Goal: Transaction & Acquisition: Book appointment/travel/reservation

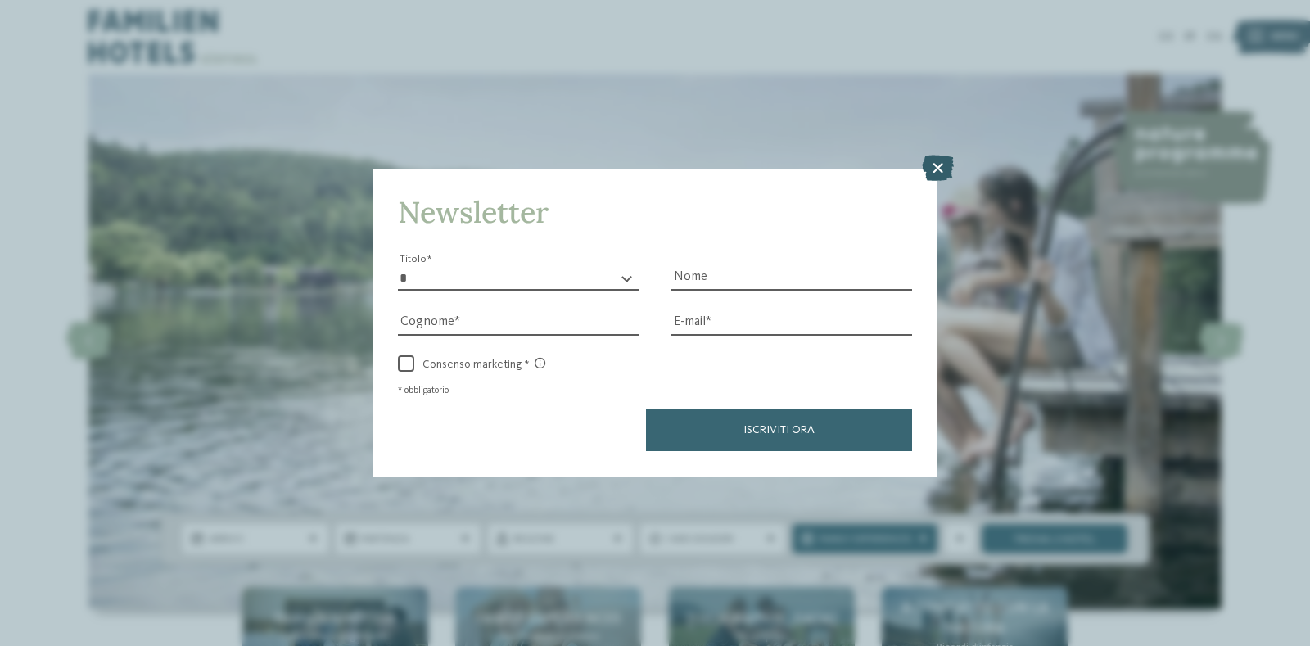
click at [938, 177] on icon at bounding box center [938, 168] width 32 height 26
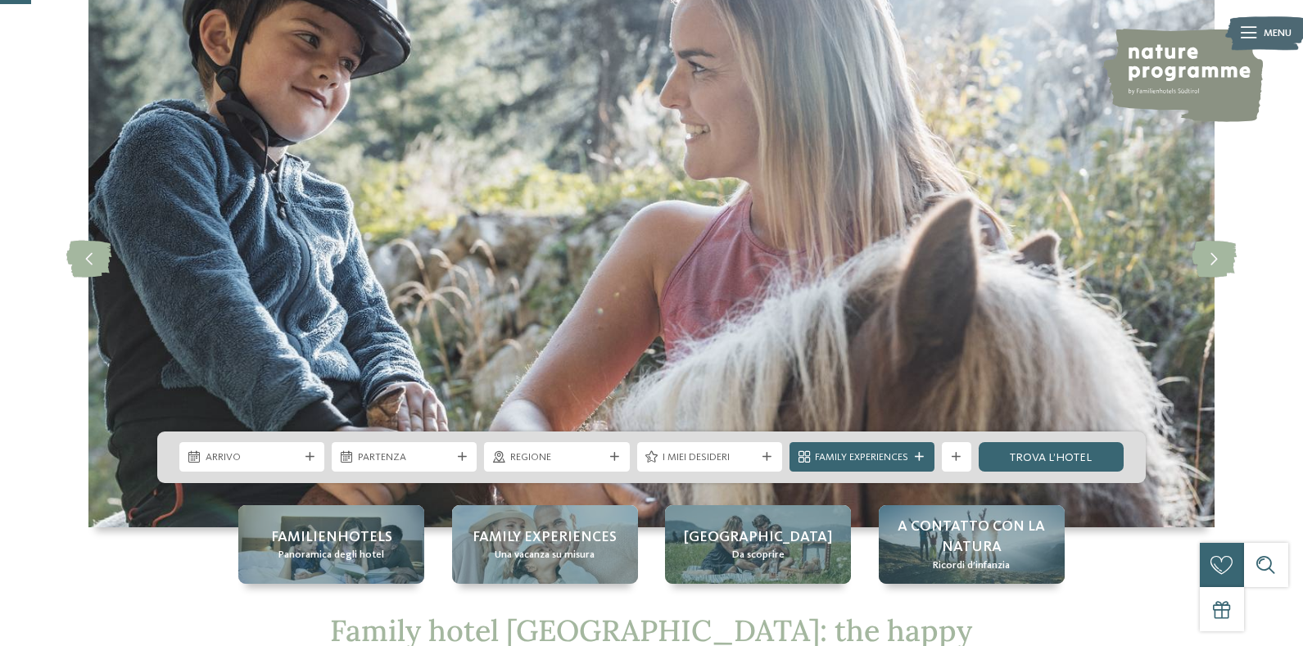
scroll to position [164, 0]
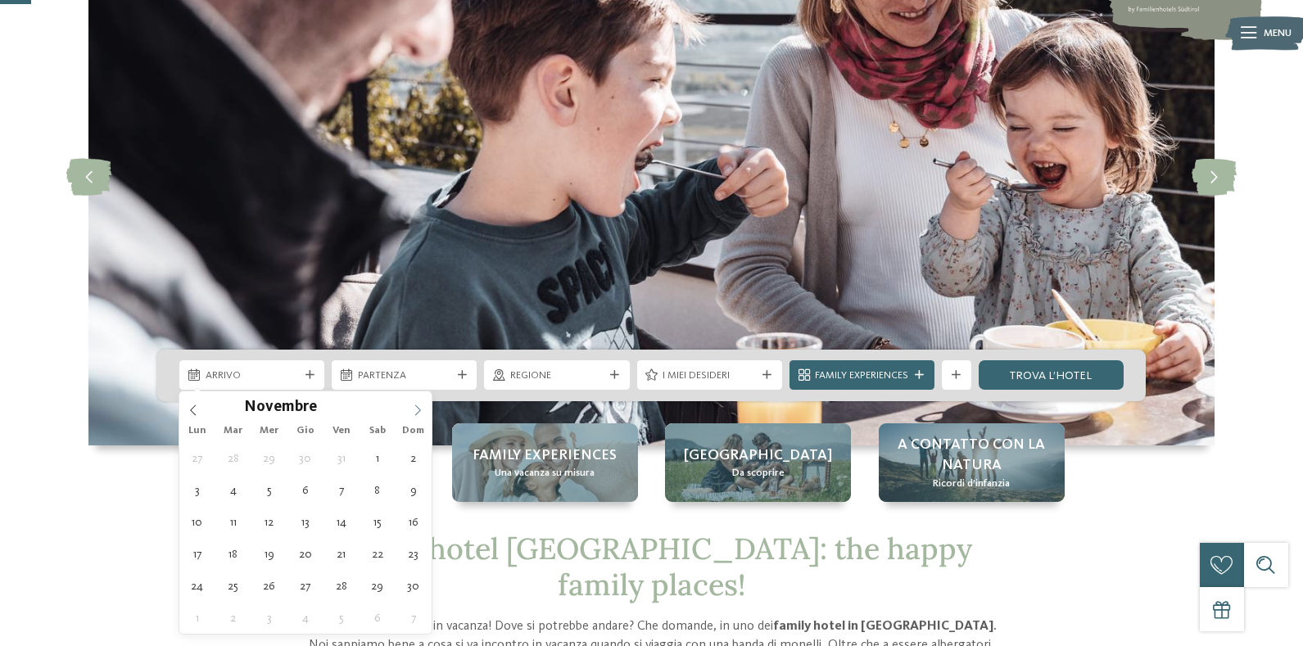
click at [410, 405] on span at bounding box center [418, 405] width 28 height 28
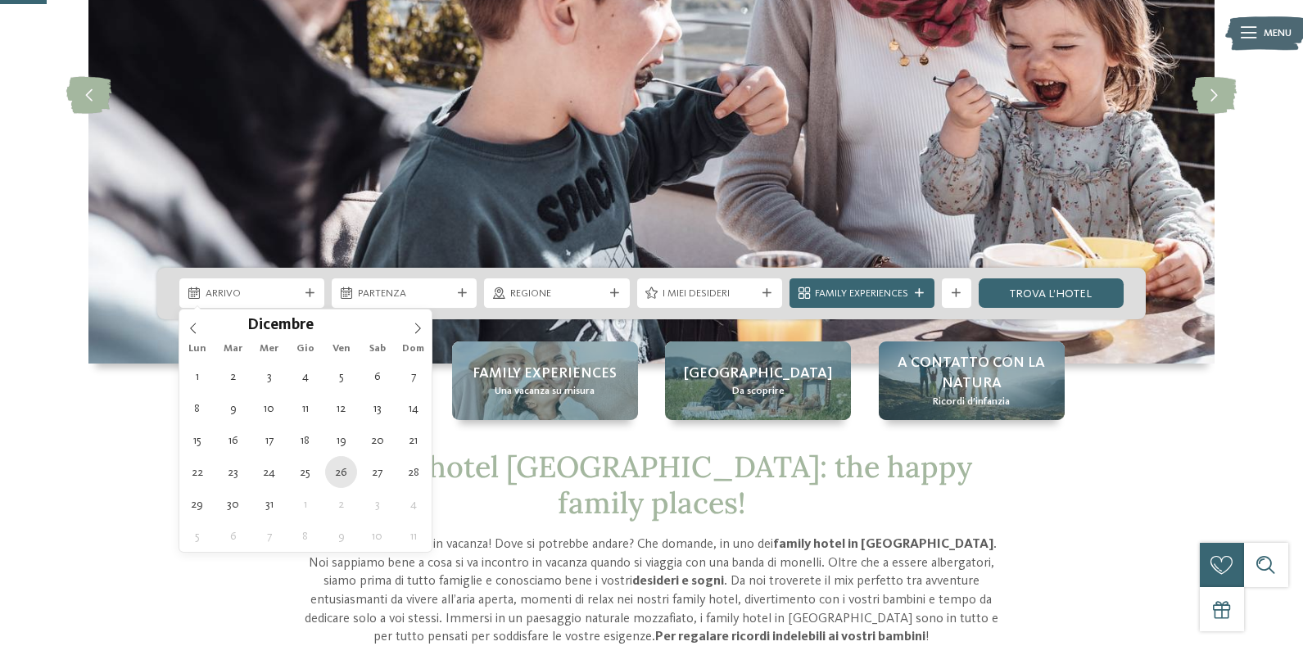
type div "[DATE]"
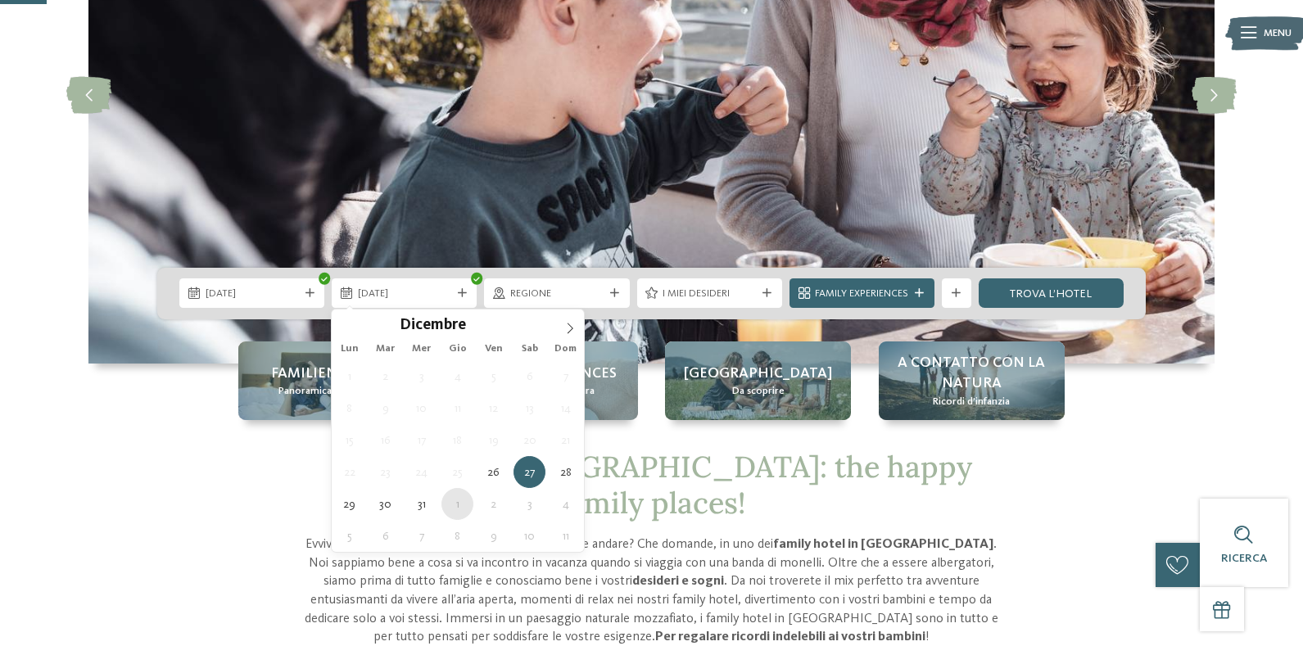
type div "[DATE]"
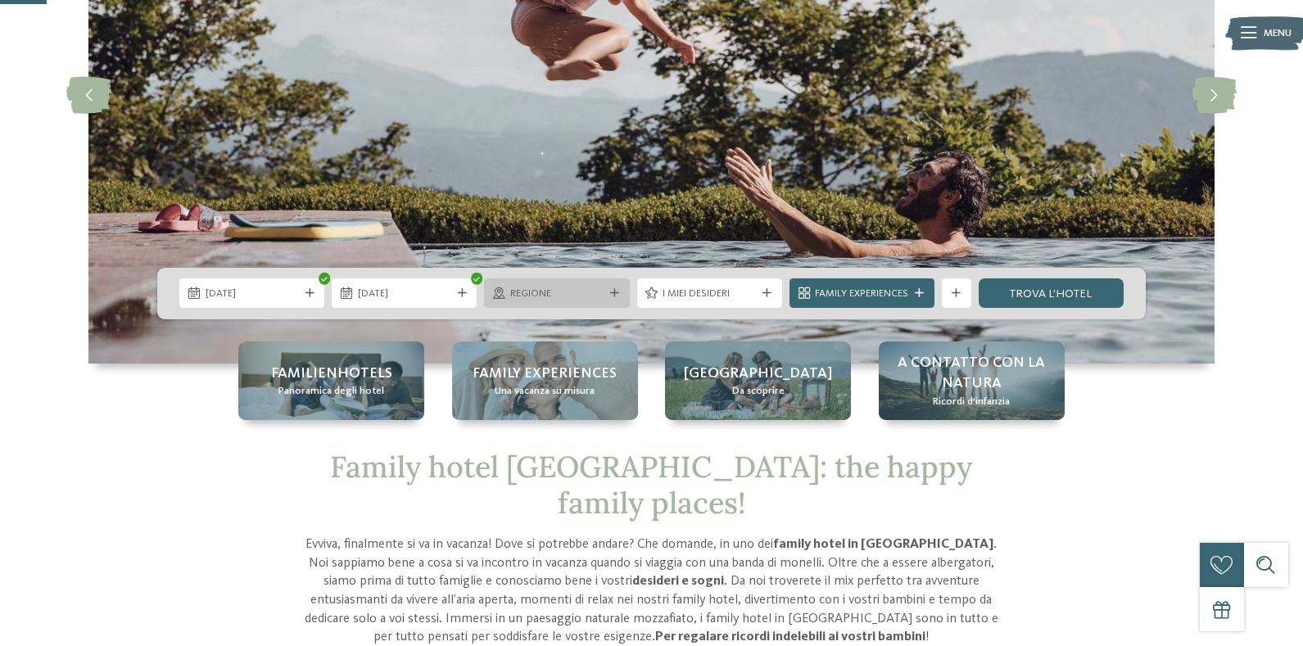
click at [599, 298] on span "Regione" at bounding box center [556, 294] width 93 height 15
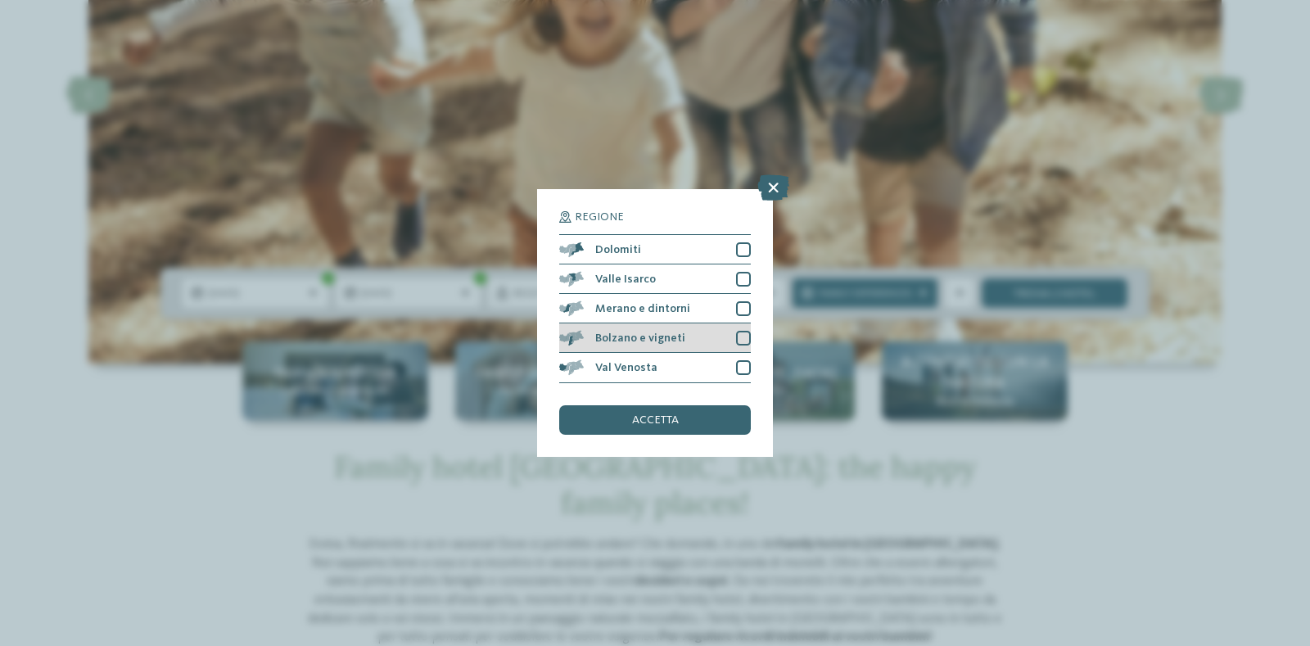
click at [644, 345] on div "Bolzano e vigneti" at bounding box center [655, 337] width 192 height 29
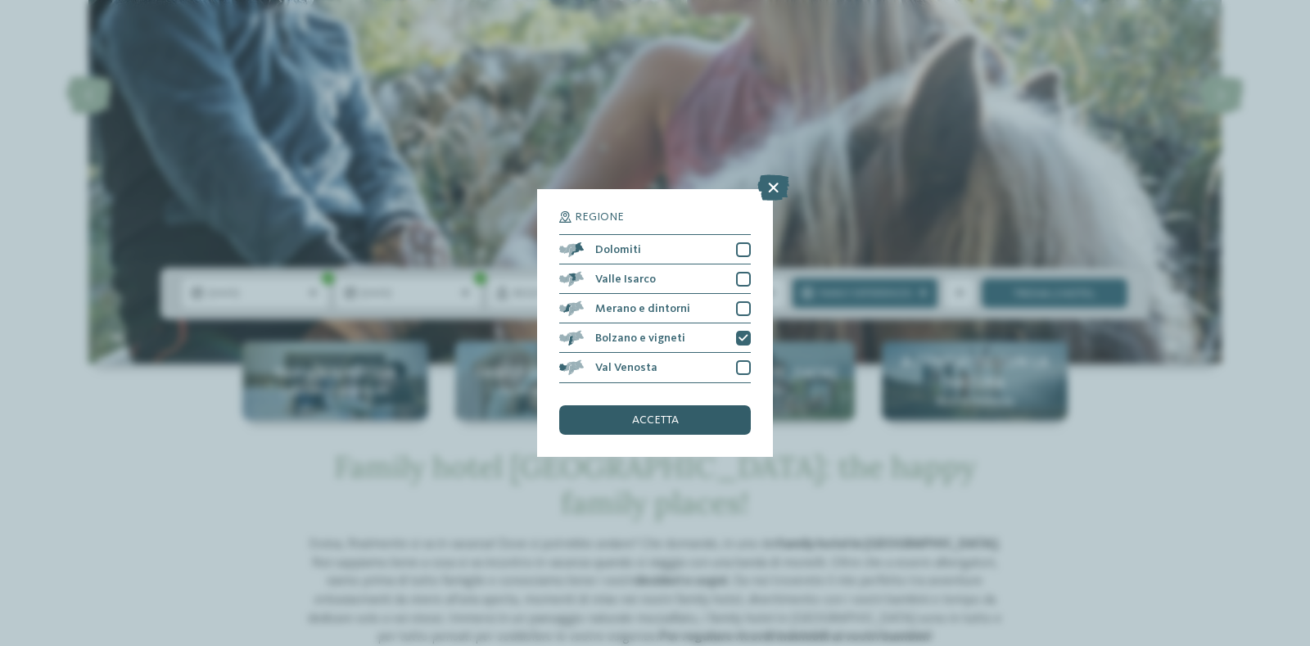
click at [662, 419] on span "accetta" at bounding box center [655, 419] width 47 height 11
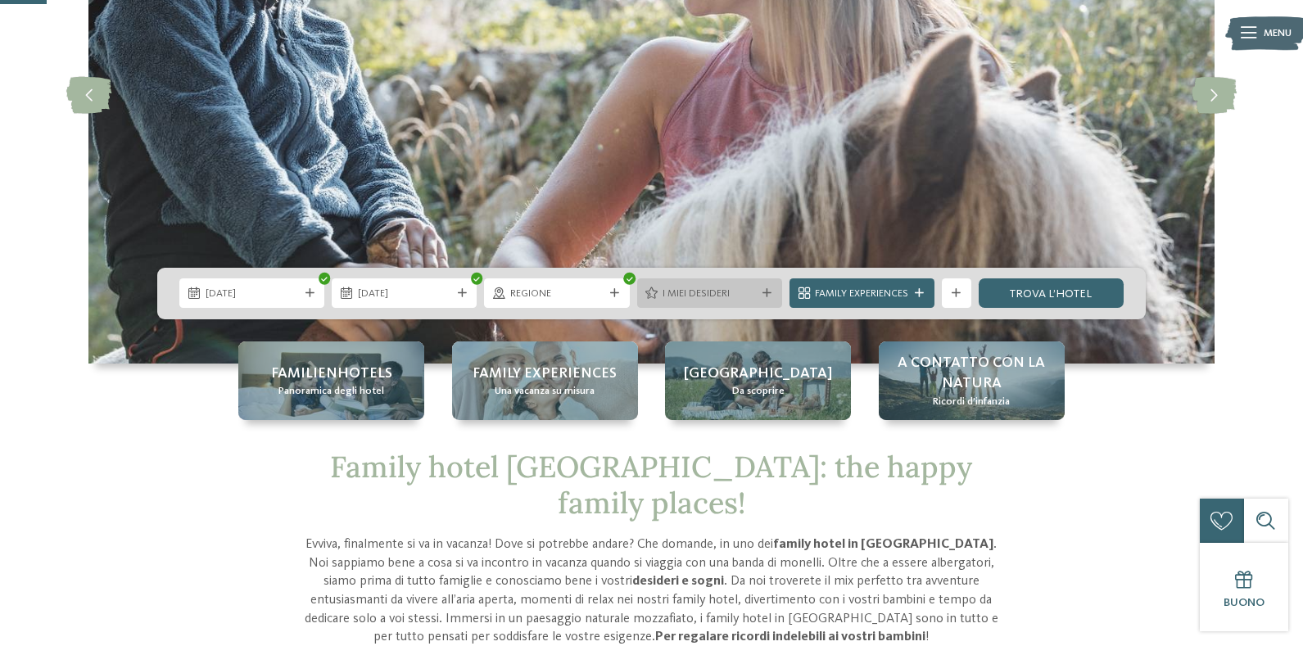
click at [754, 288] on span "I miei desideri" at bounding box center [708, 294] width 93 height 15
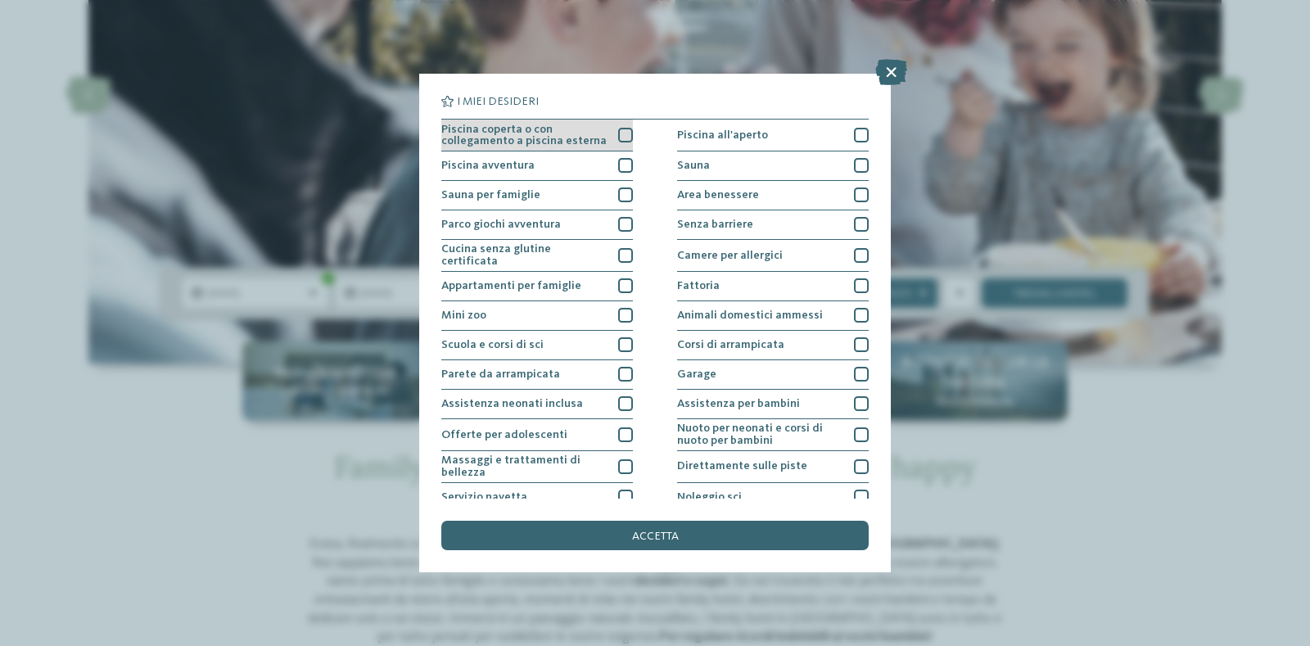
click at [605, 139] on span "Piscina coperta o con collegamento a piscina esterna" at bounding box center [524, 136] width 166 height 24
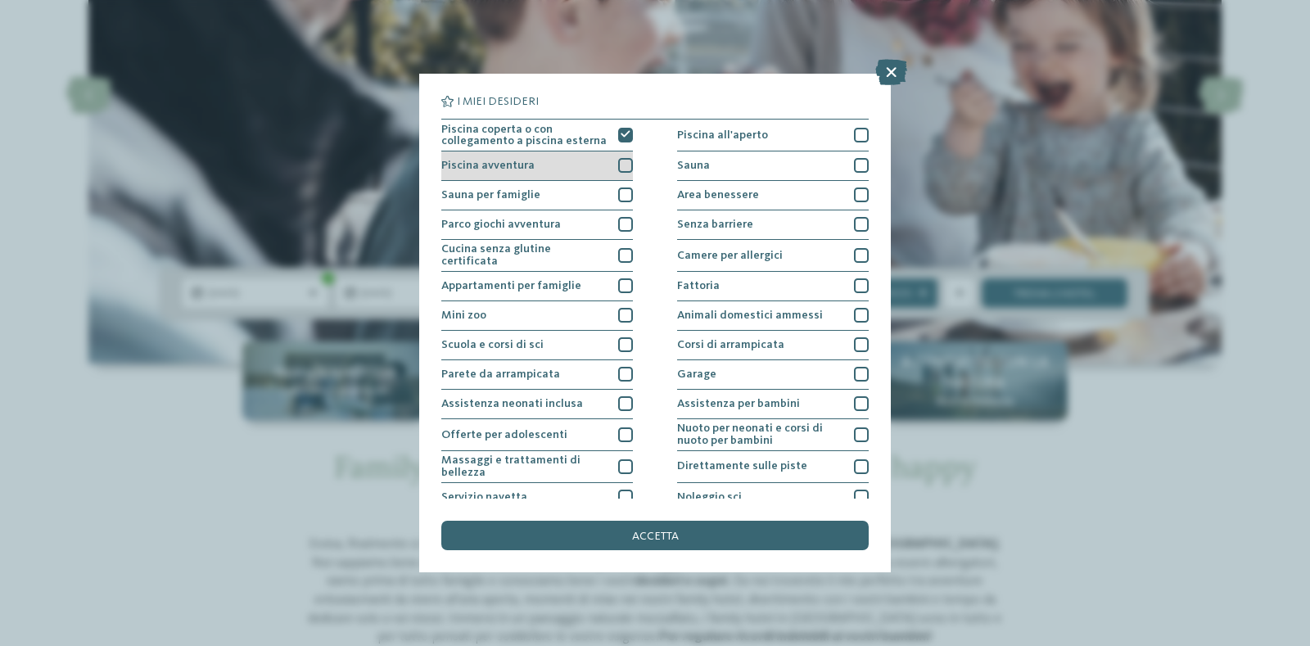
click at [621, 161] on div at bounding box center [625, 165] width 15 height 15
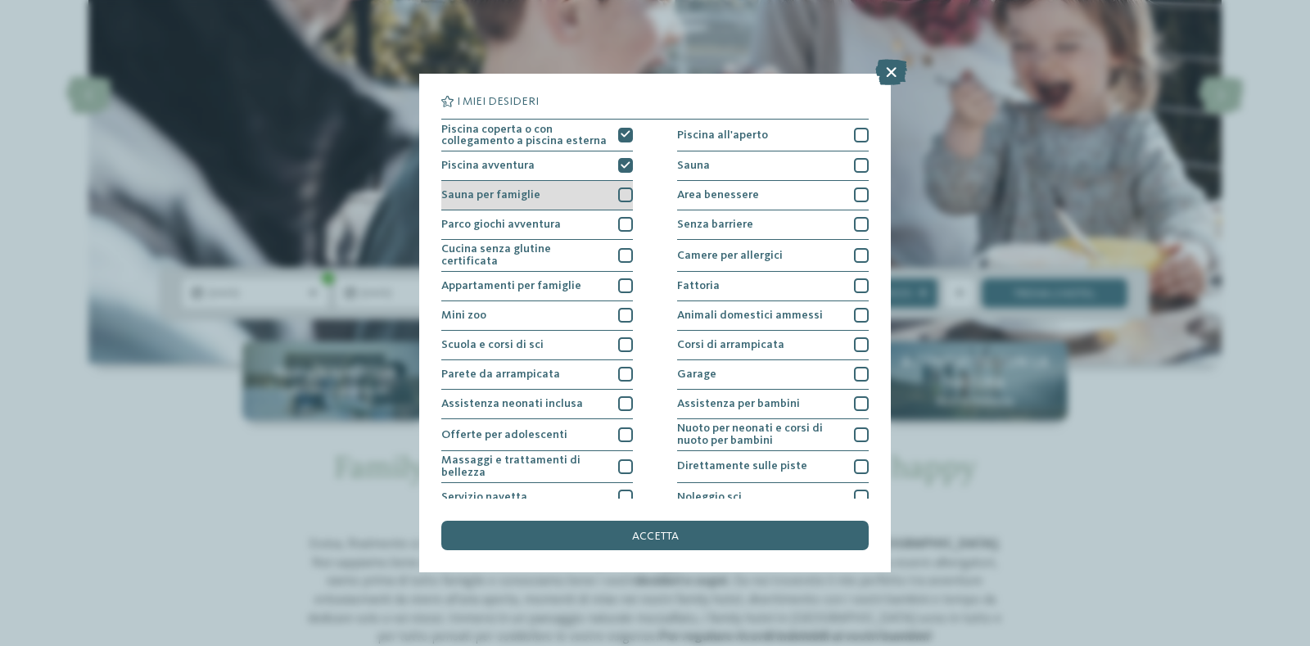
click at [620, 201] on div at bounding box center [625, 195] width 15 height 15
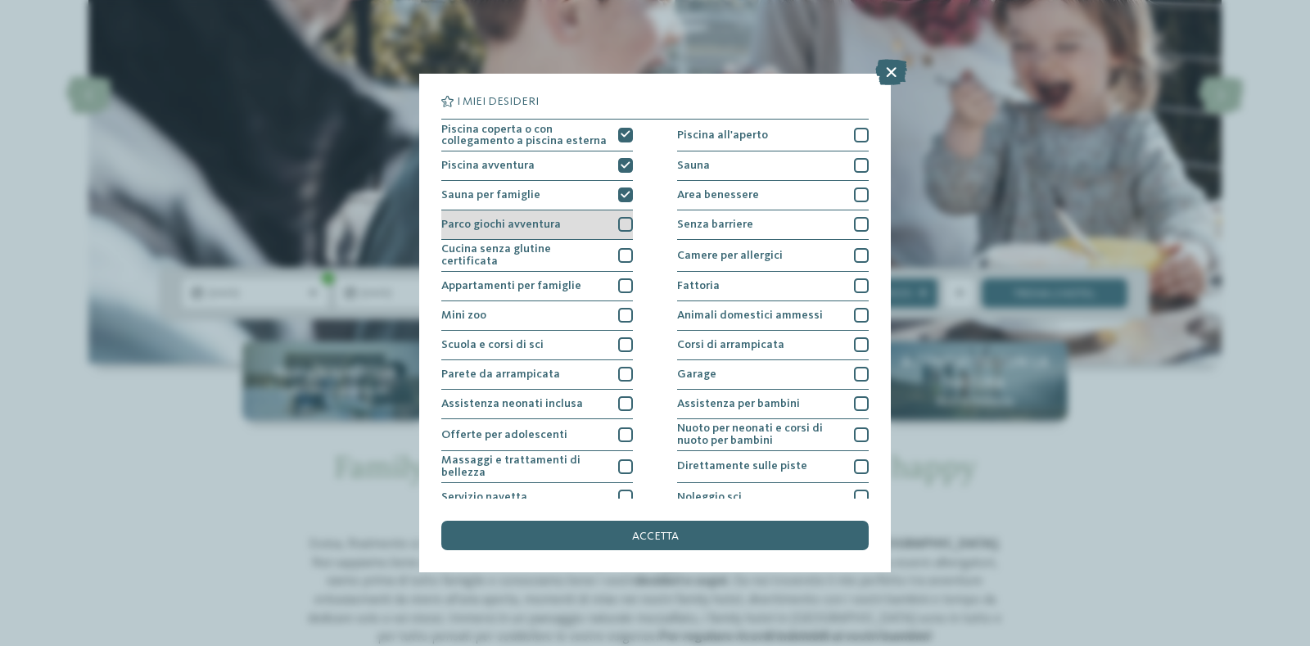
click at [622, 224] on div at bounding box center [625, 224] width 15 height 15
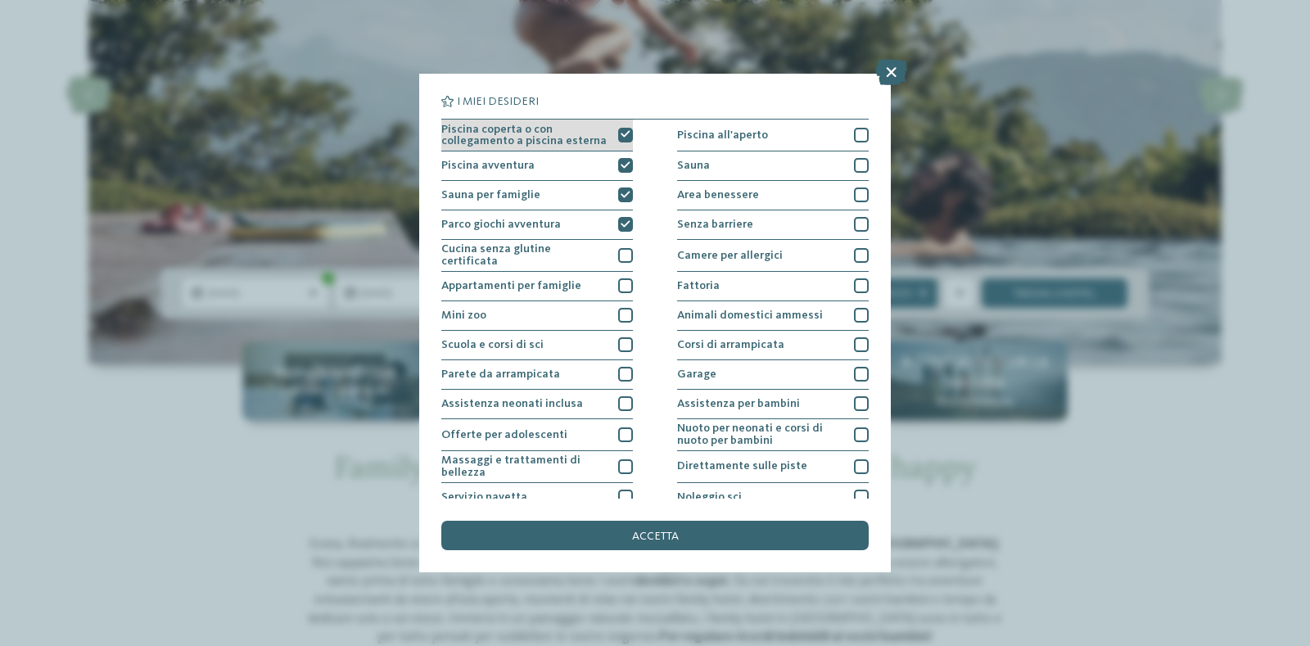
click at [621, 129] on div at bounding box center [625, 135] width 15 height 15
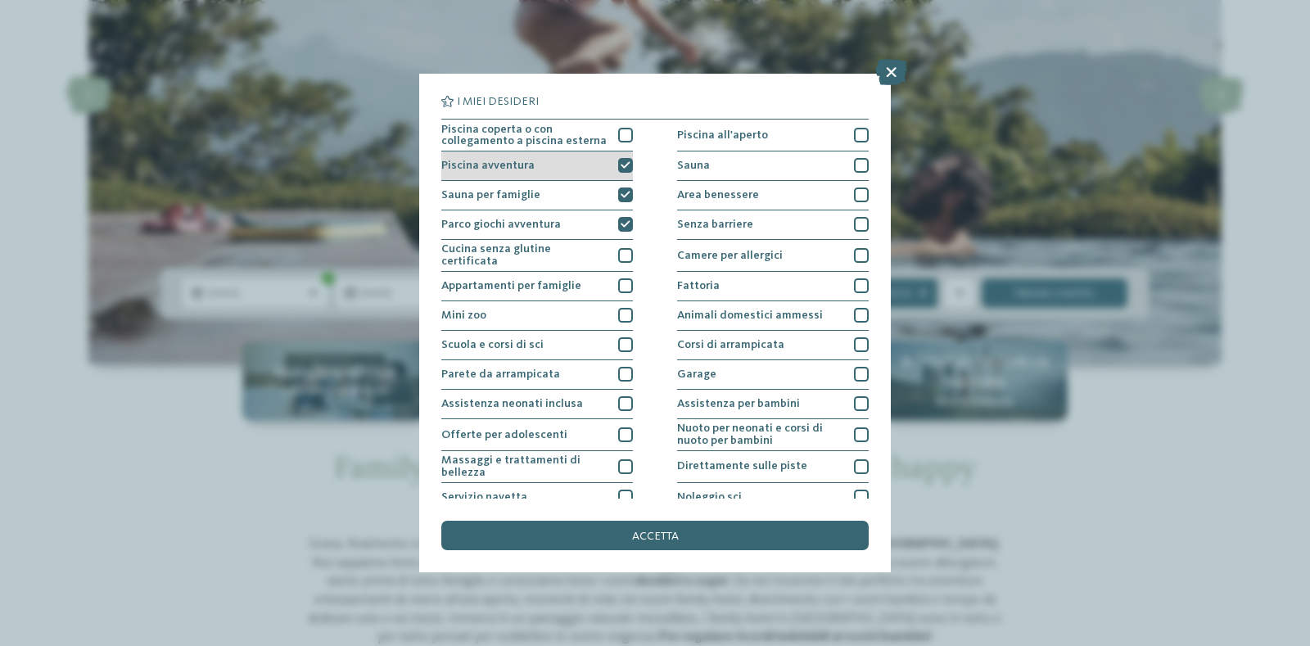
click at [622, 161] on icon at bounding box center [626, 165] width 10 height 9
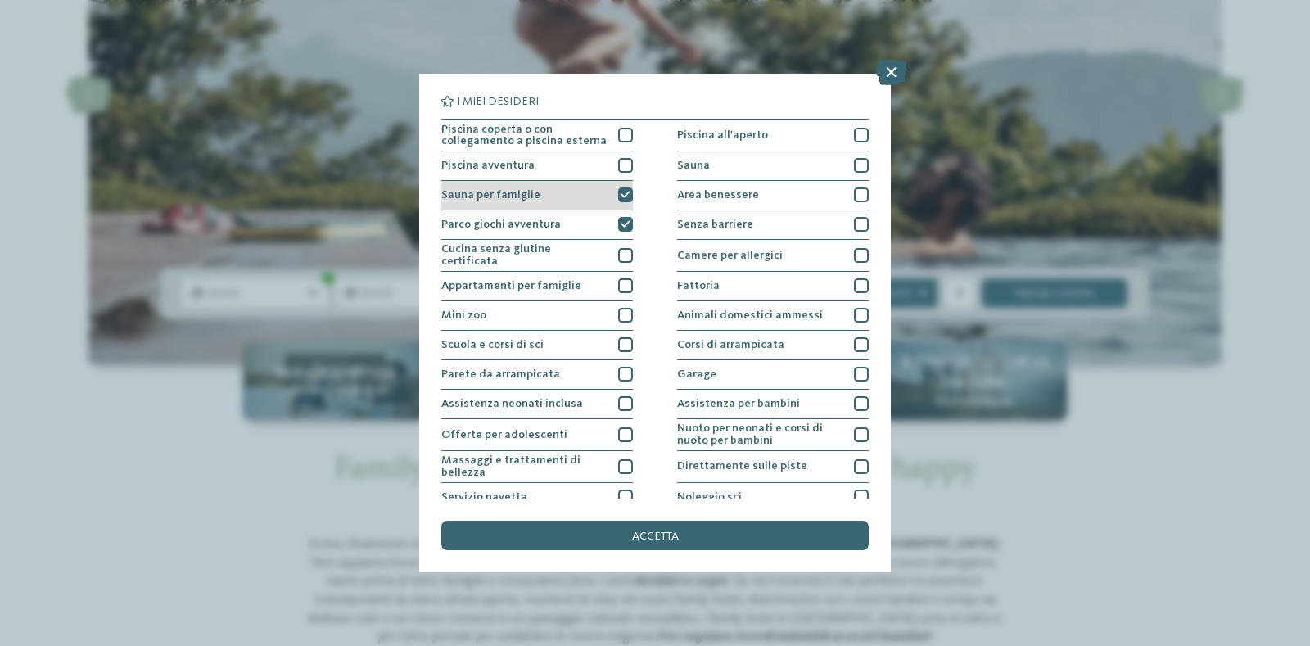
click at [621, 189] on div at bounding box center [625, 195] width 15 height 15
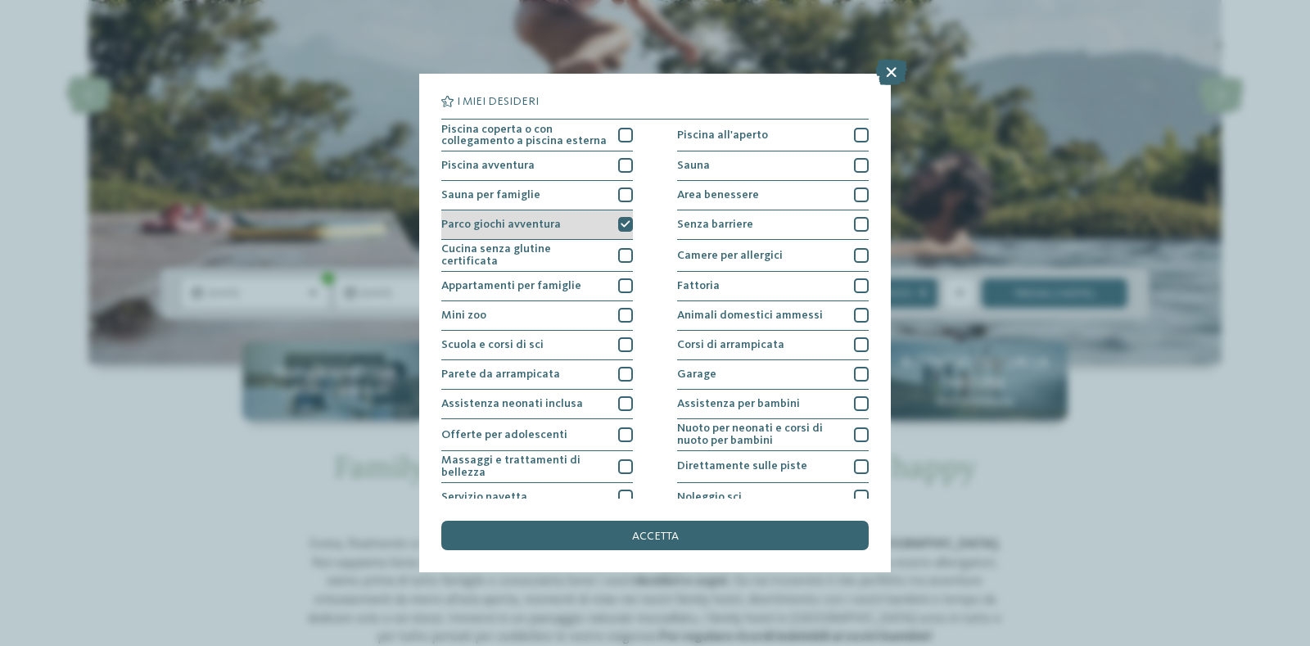
click at [614, 227] on div "Parco giochi avventura" at bounding box center [537, 224] width 192 height 29
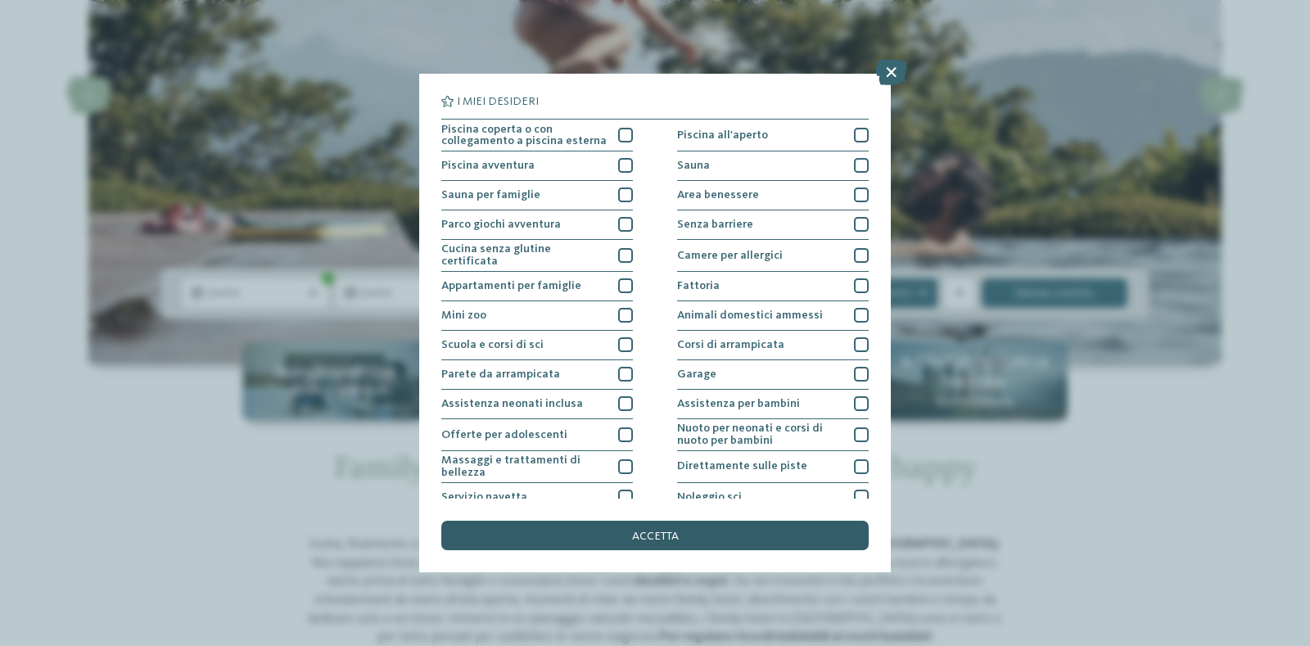
click at [699, 524] on div "accetta" at bounding box center [654, 535] width 427 height 29
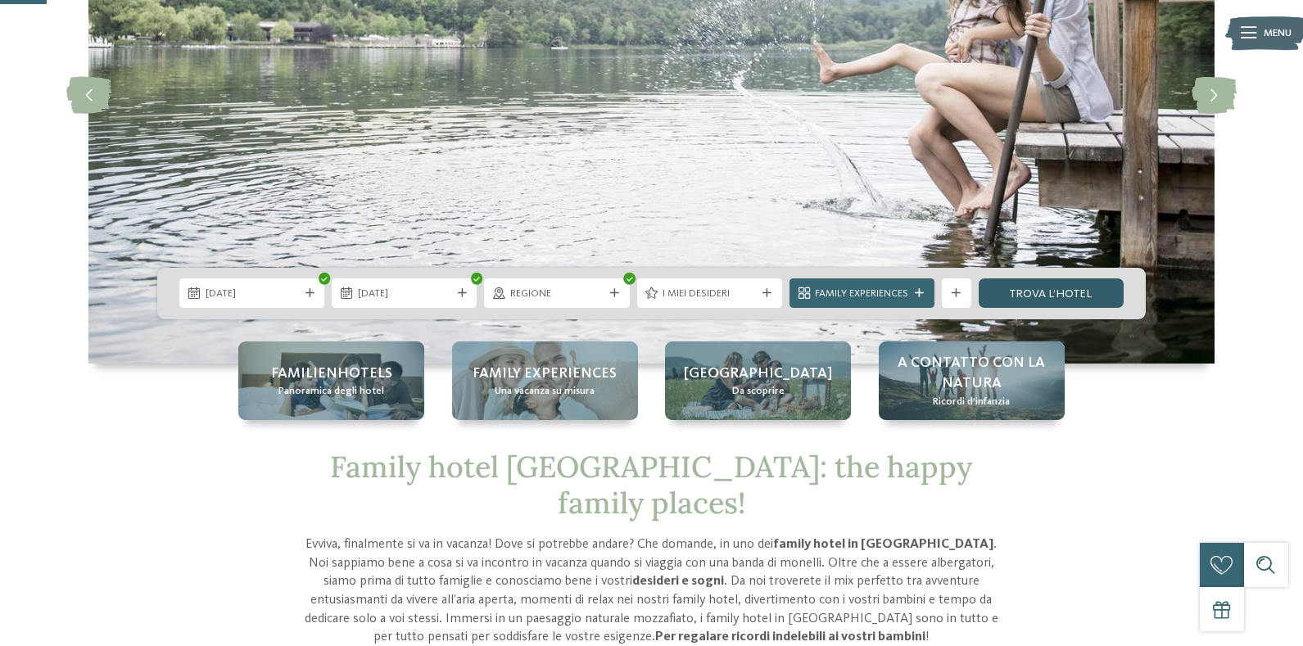
click at [1086, 300] on link "trova l’hotel" at bounding box center [1051, 292] width 145 height 29
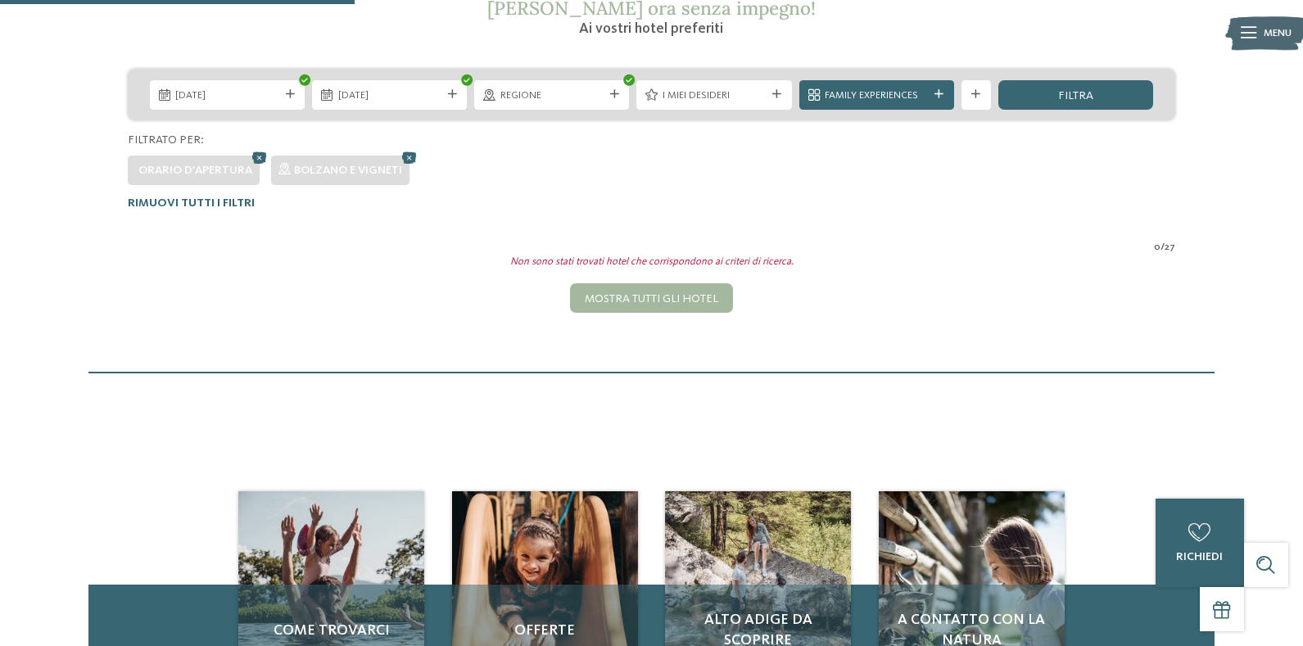
scroll to position [147, 0]
